Goal: Task Accomplishment & Management: Use online tool/utility

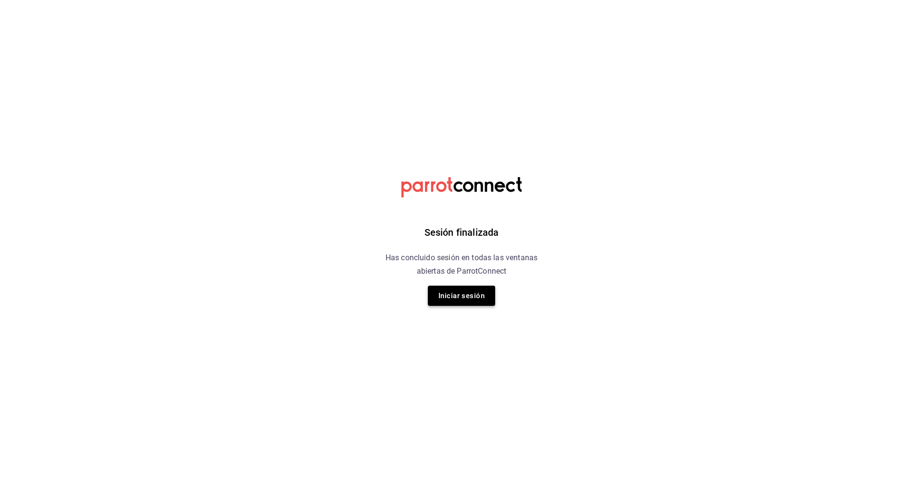
click at [471, 292] on button "Iniciar sesión" at bounding box center [461, 296] width 67 height 20
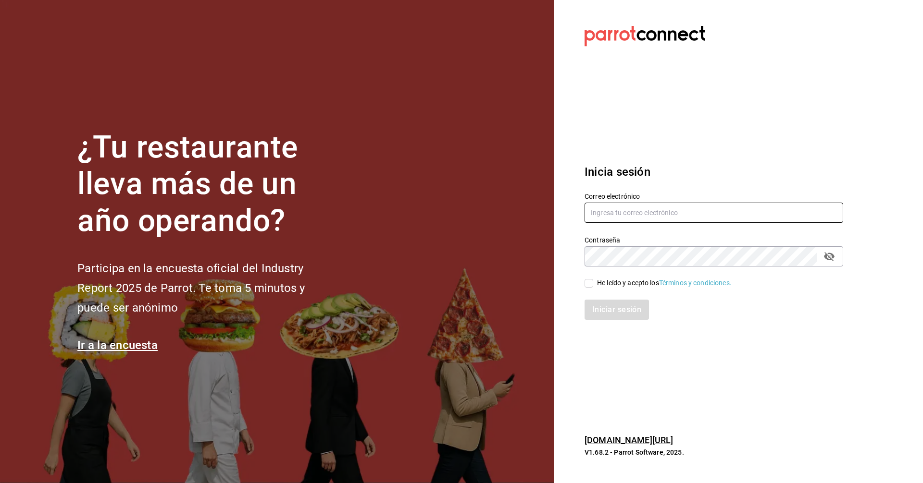
click at [684, 217] on input "text" at bounding box center [713, 213] width 259 height 20
type input "corcas7916@gmail.com"
click at [593, 282] on span "He leído y acepto los Términos y condiciones." at bounding box center [662, 283] width 138 height 10
click at [593, 282] on input "He leído y acepto los Términos y condiciones." at bounding box center [588, 283] width 9 height 9
checkbox input "true"
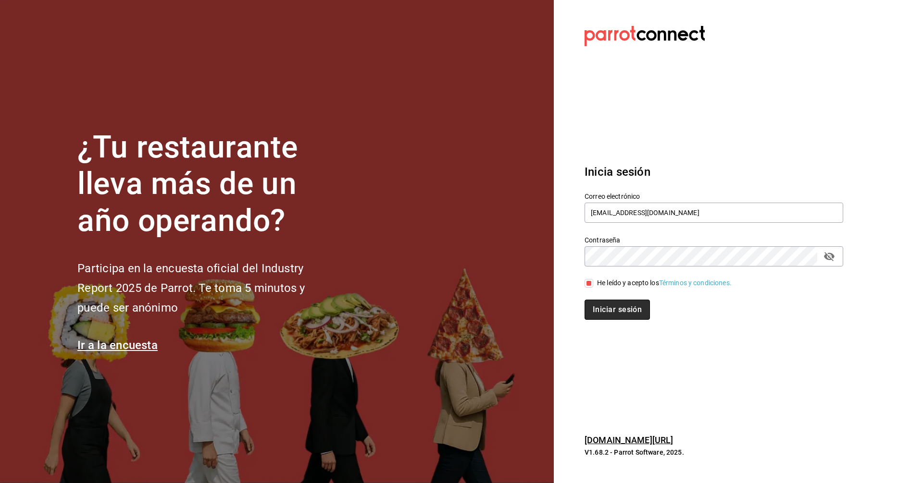
click at [609, 310] on button "Iniciar sesión" at bounding box center [616, 310] width 65 height 20
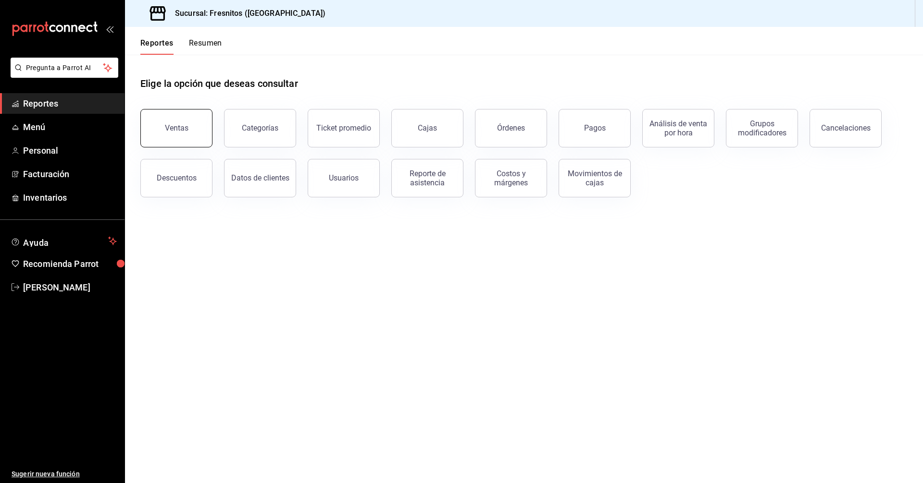
click at [185, 128] on div "Ventas" at bounding box center [177, 127] width 24 height 9
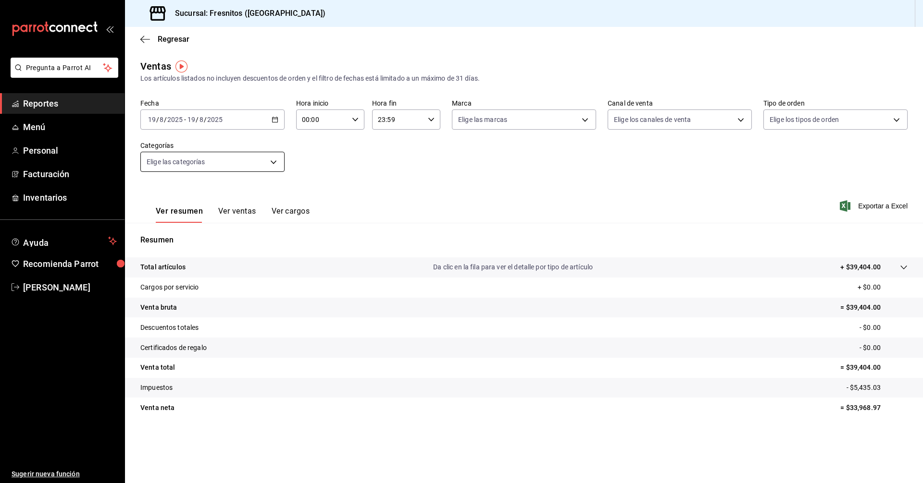
click at [271, 164] on body "Pregunta a Parrot AI Reportes Menú Personal Facturación Inventarios Ayuda Recom…" at bounding box center [461, 241] width 923 height 483
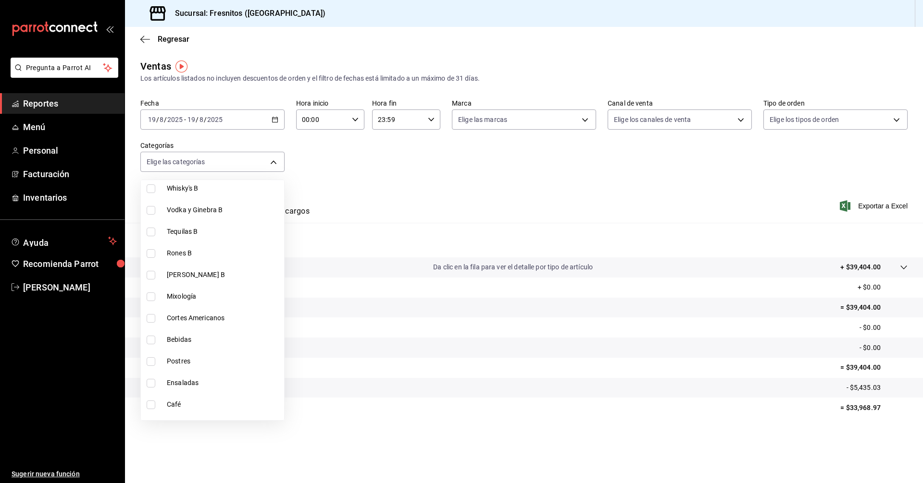
scroll to position [625, 0]
click at [151, 356] on input "checkbox" at bounding box center [151, 357] width 9 height 9
checkbox input "true"
type input "7592fadc-fecd-47d3-b1fa-5f20cd7dde68"
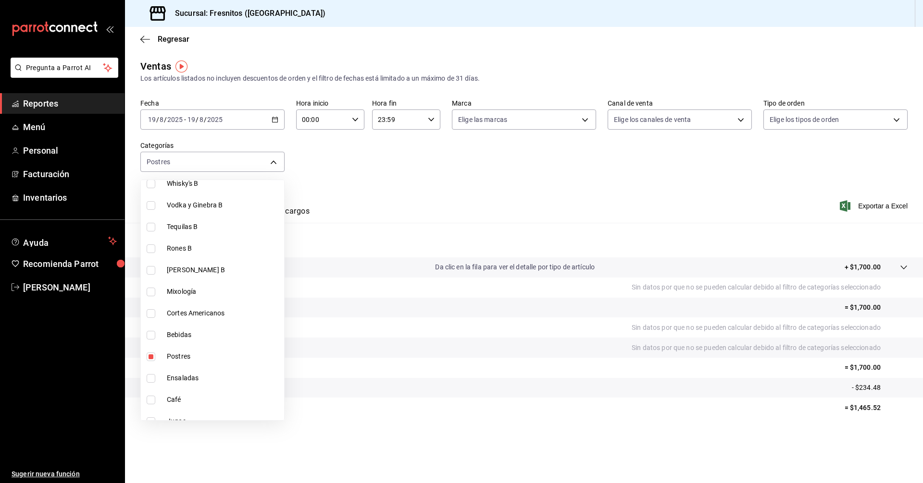
click at [369, 179] on div at bounding box center [461, 241] width 923 height 483
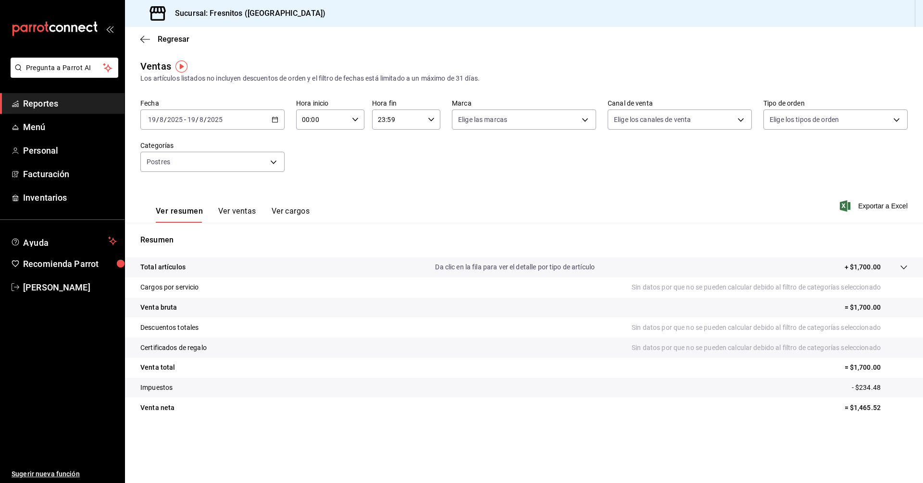
click at [253, 213] on button "Ver ventas" at bounding box center [237, 215] width 38 height 16
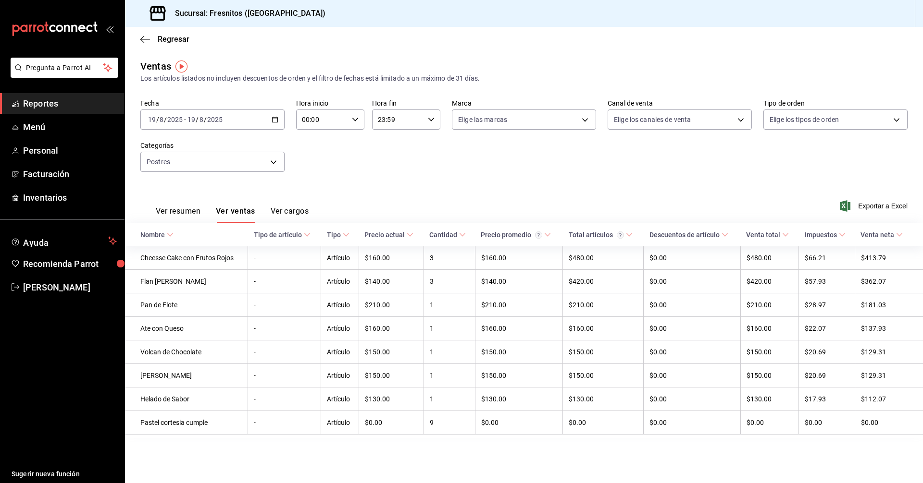
click at [274, 123] on div "[DATE] [DATE] - [DATE] [DATE]" at bounding box center [212, 120] width 144 height 20
click at [182, 241] on li "Rango de fechas" at bounding box center [186, 235] width 90 height 22
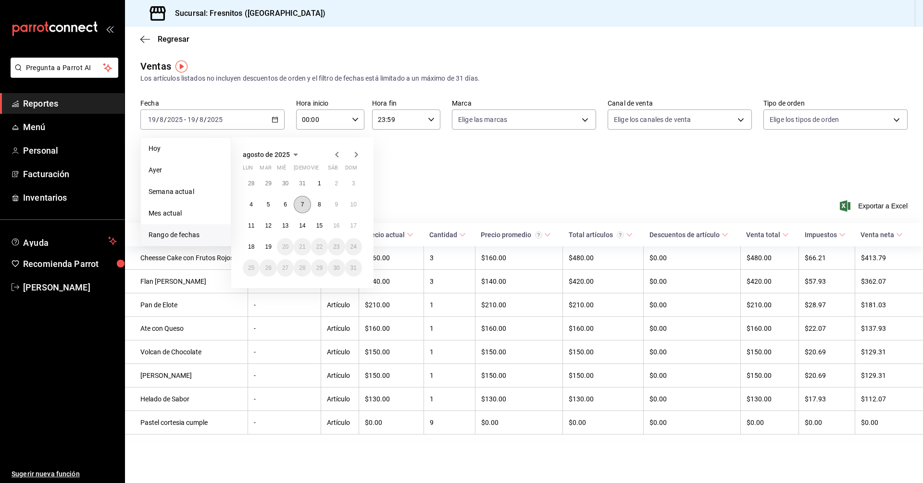
click at [305, 205] on button "7" at bounding box center [302, 204] width 17 height 17
click at [267, 247] on abbr "19" at bounding box center [268, 247] width 6 height 7
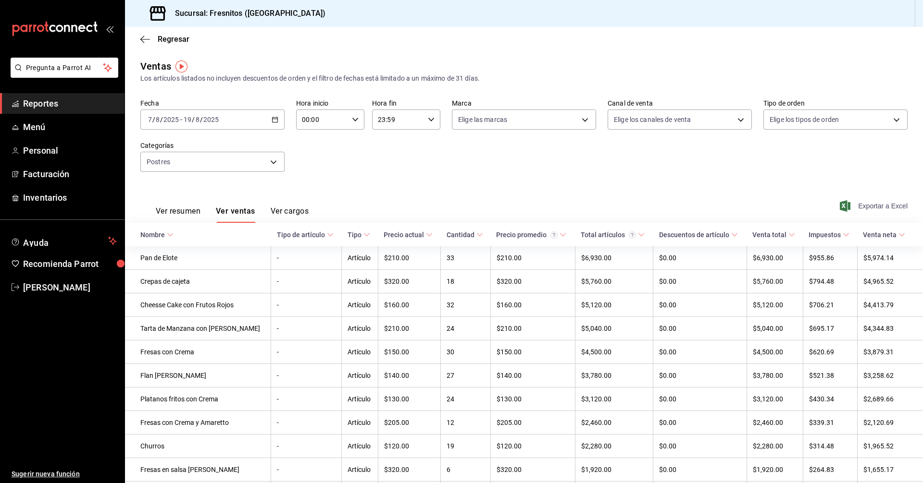
click at [869, 207] on span "Exportar a Excel" at bounding box center [874, 206] width 66 height 12
click at [46, 102] on span "Reportes" at bounding box center [70, 103] width 94 height 13
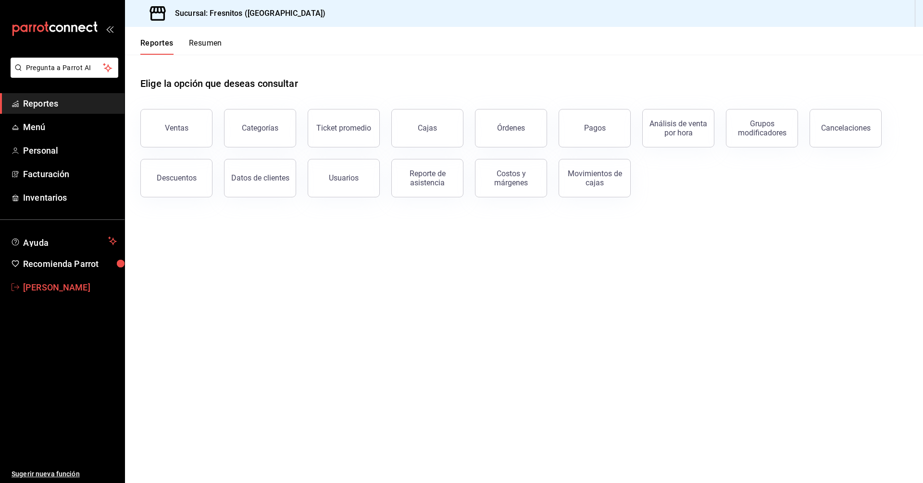
click at [95, 284] on span "[PERSON_NAME]" at bounding box center [70, 287] width 94 height 13
